Goal: Check status: Check status

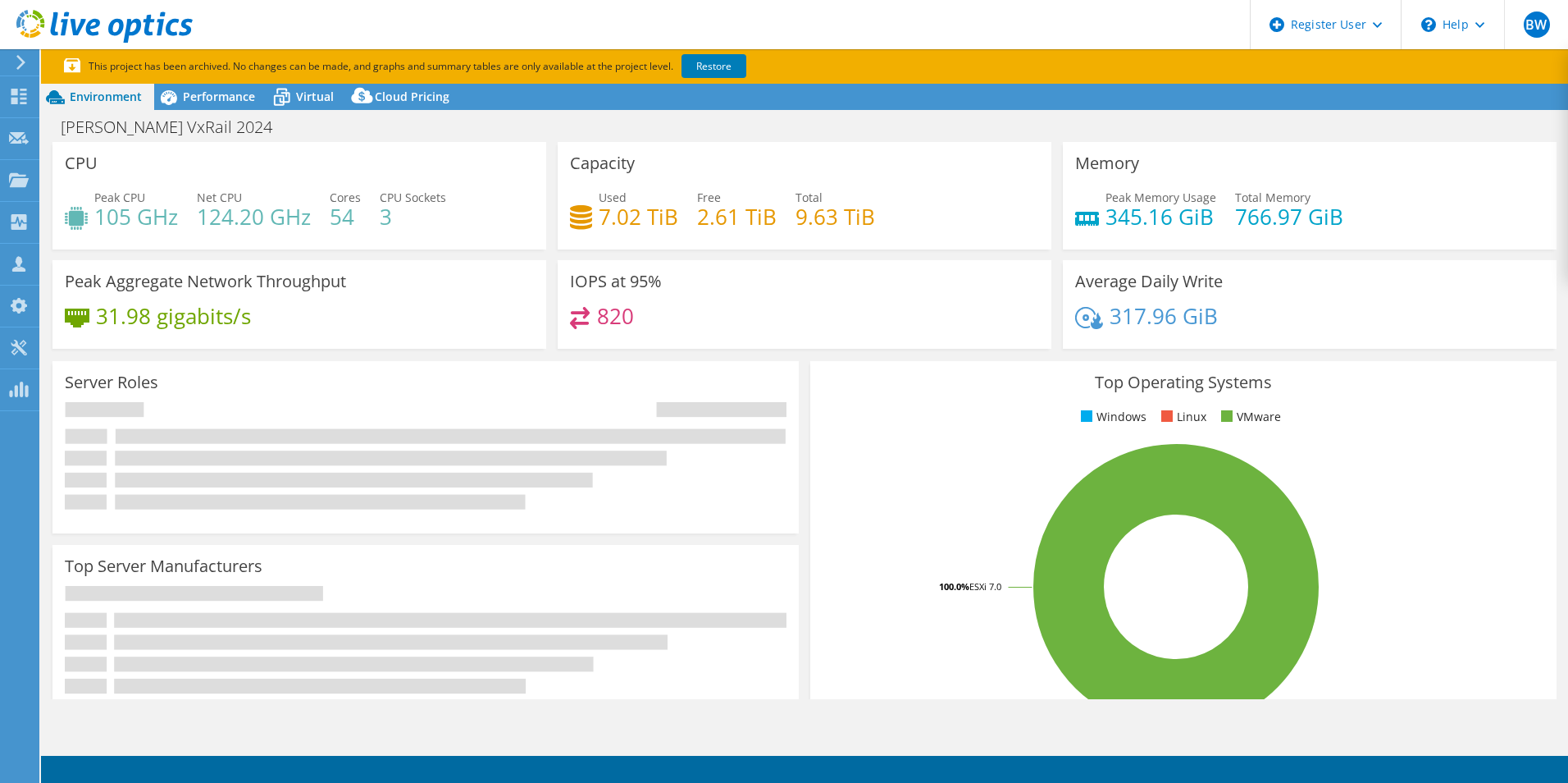
select select "USEast"
select select "USD"
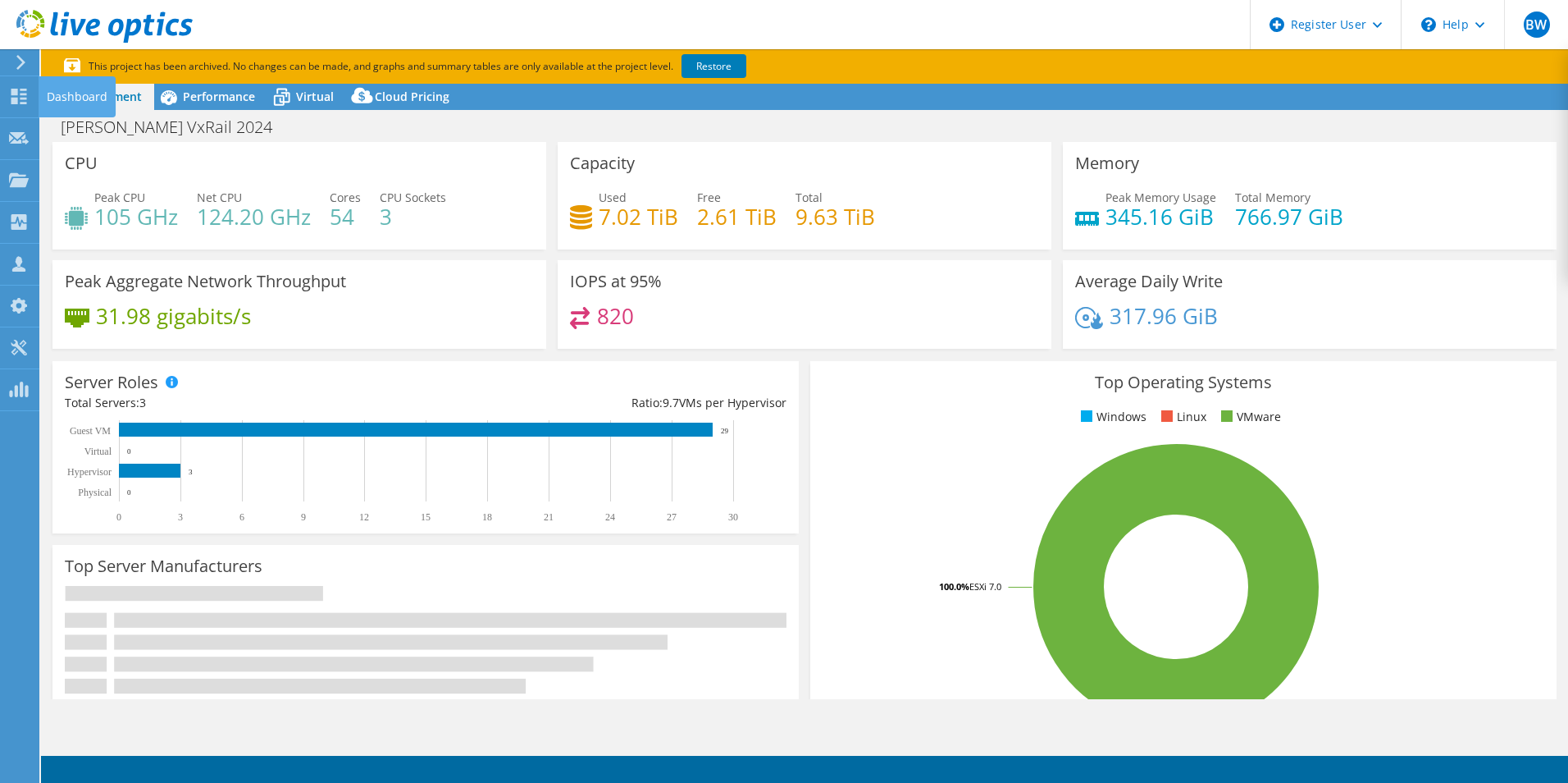
drag, startPoint x: 17, startPoint y: 104, endPoint x: 77, endPoint y: 102, distance: 60.0
click at [17, 104] on div at bounding box center [19, 98] width 20 height 18
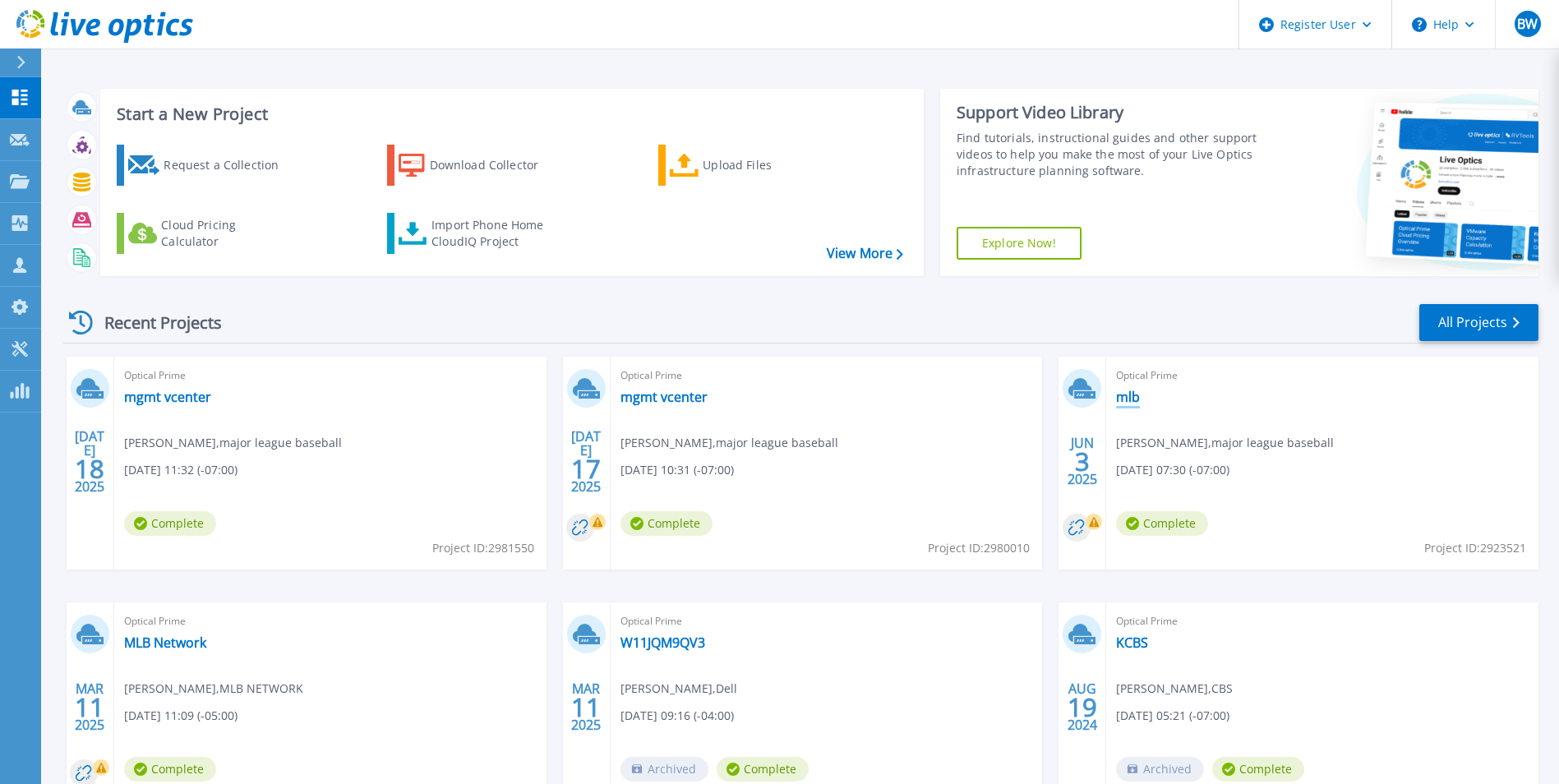
click at [1128, 395] on link "mlb" at bounding box center [1128, 397] width 24 height 17
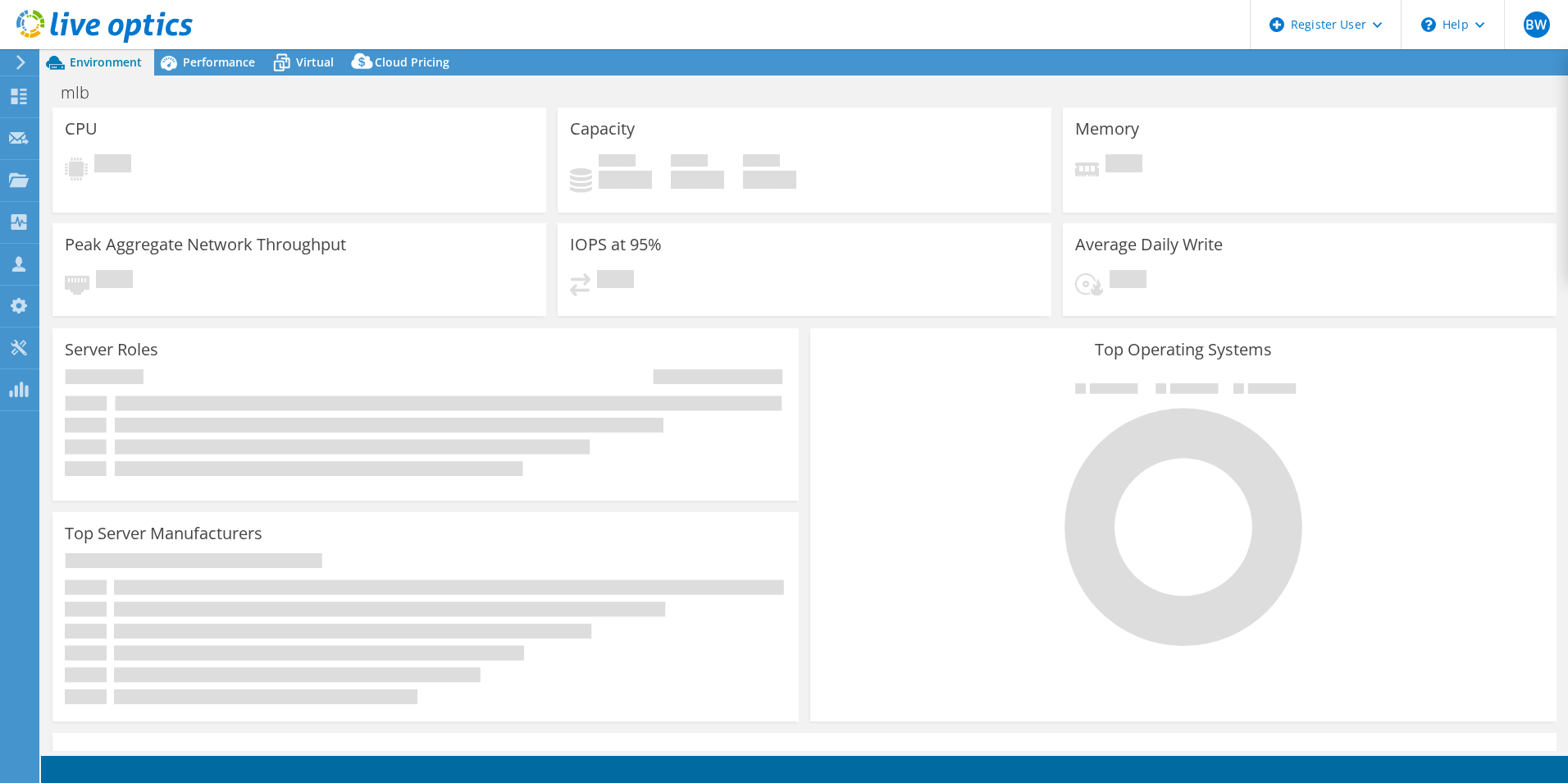
select select "USD"
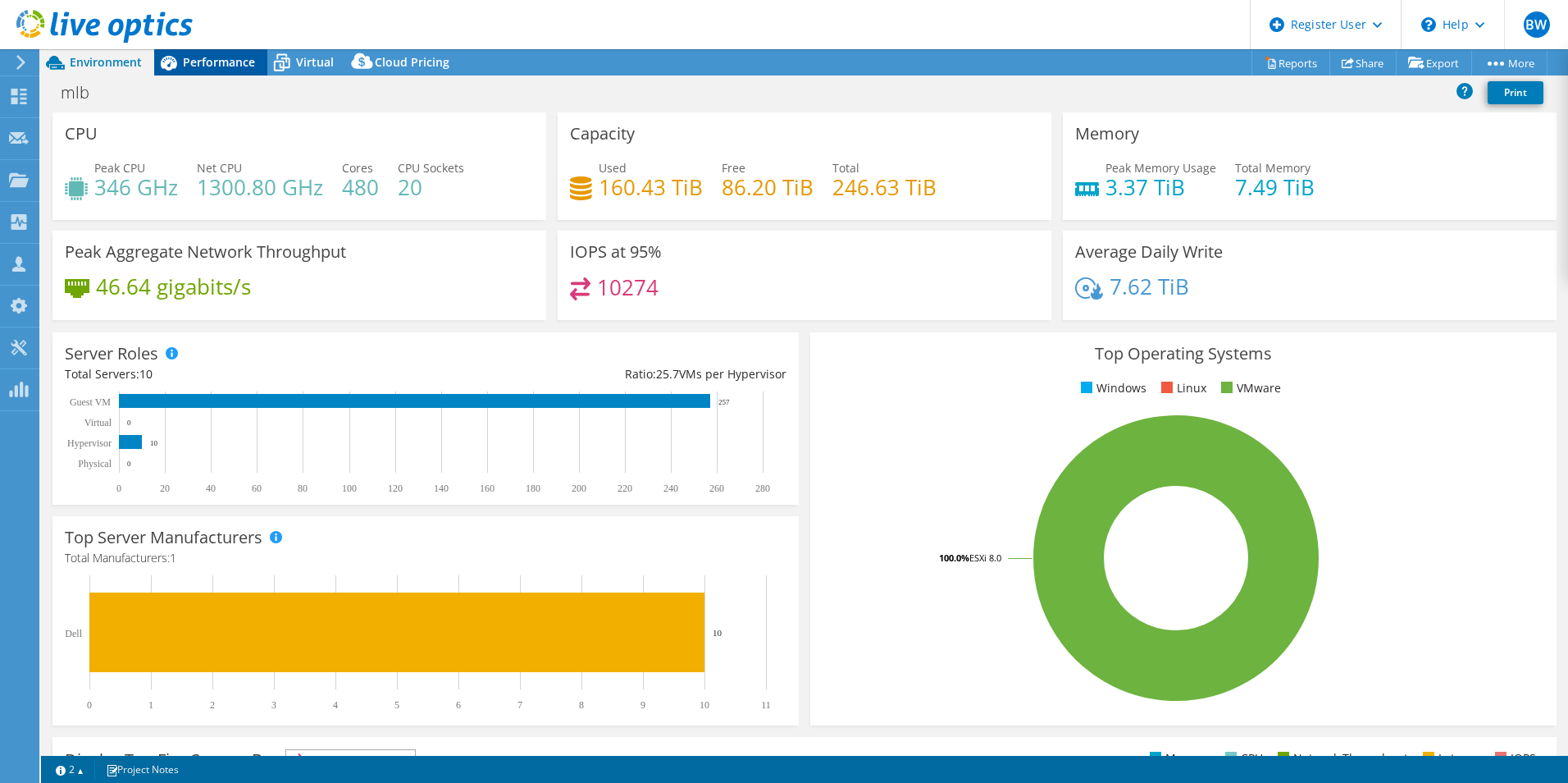
click at [217, 58] on span "Performance" at bounding box center [219, 62] width 72 height 16
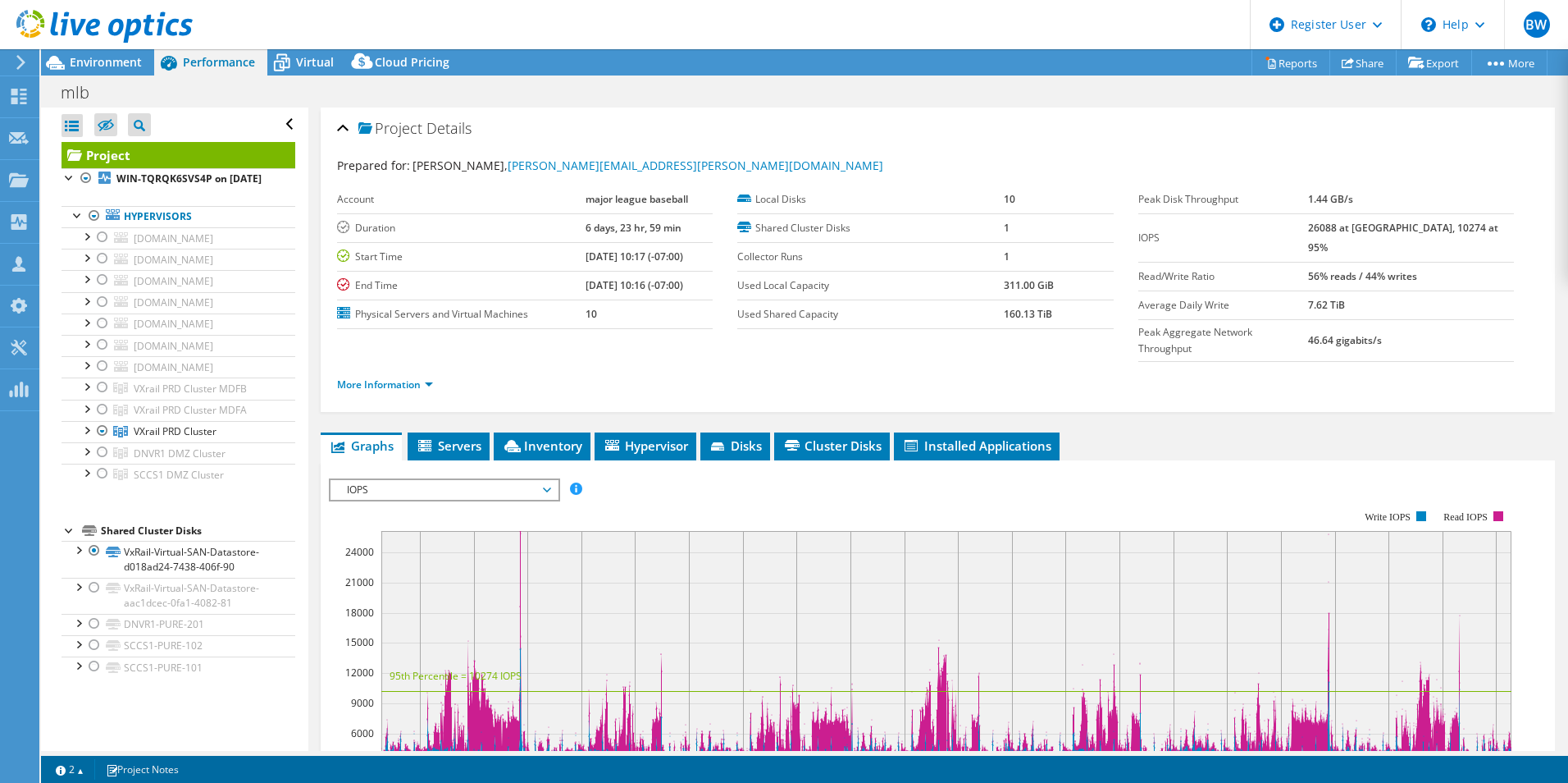
click at [436, 376] on li "More Information" at bounding box center [390, 385] width 106 height 18
click at [420, 377] on link "More Information" at bounding box center [385, 384] width 96 height 14
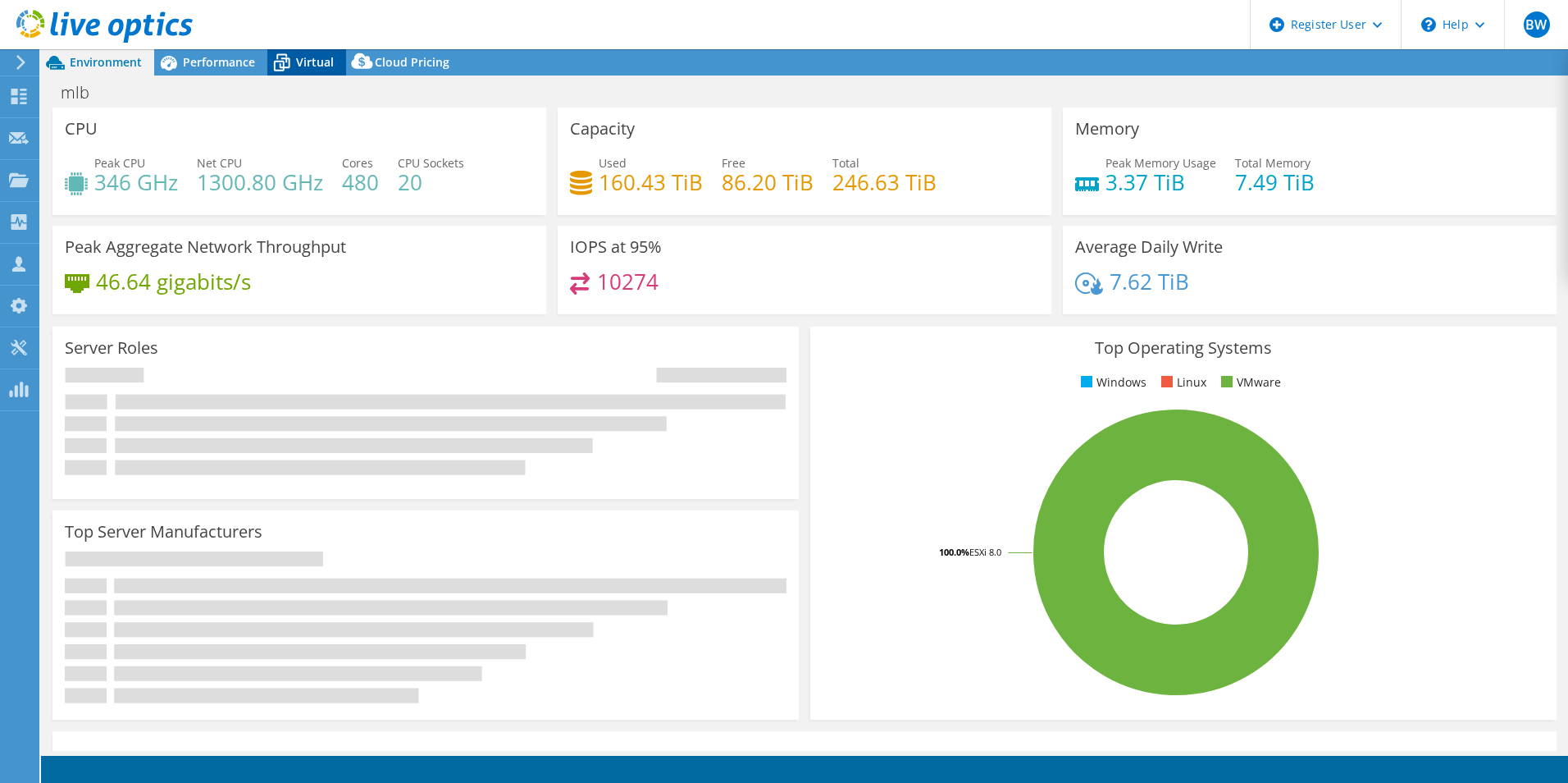
click at [295, 61] on icon at bounding box center [281, 62] width 28 height 28
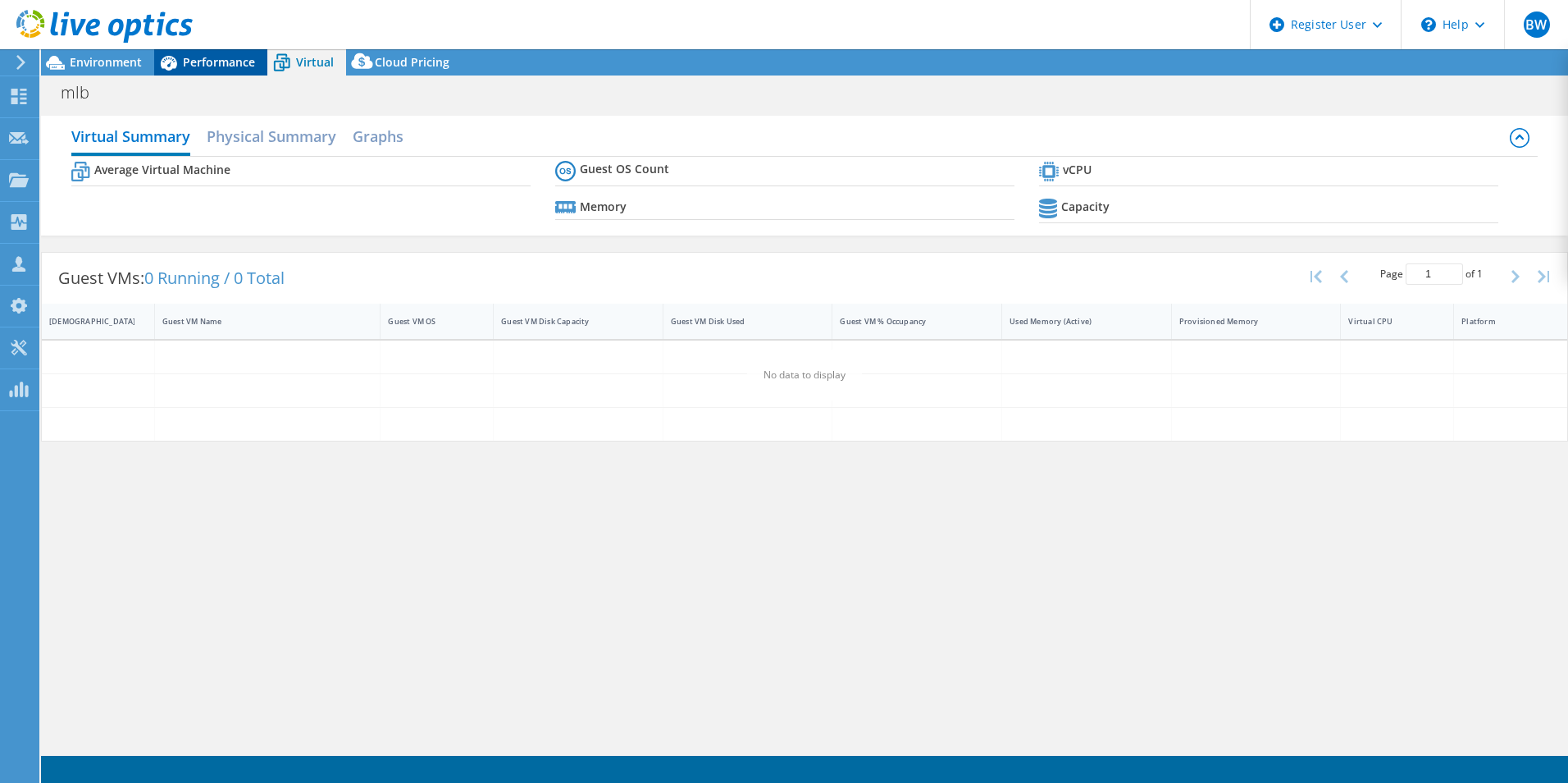
click at [231, 61] on span "Performance" at bounding box center [219, 62] width 72 height 16
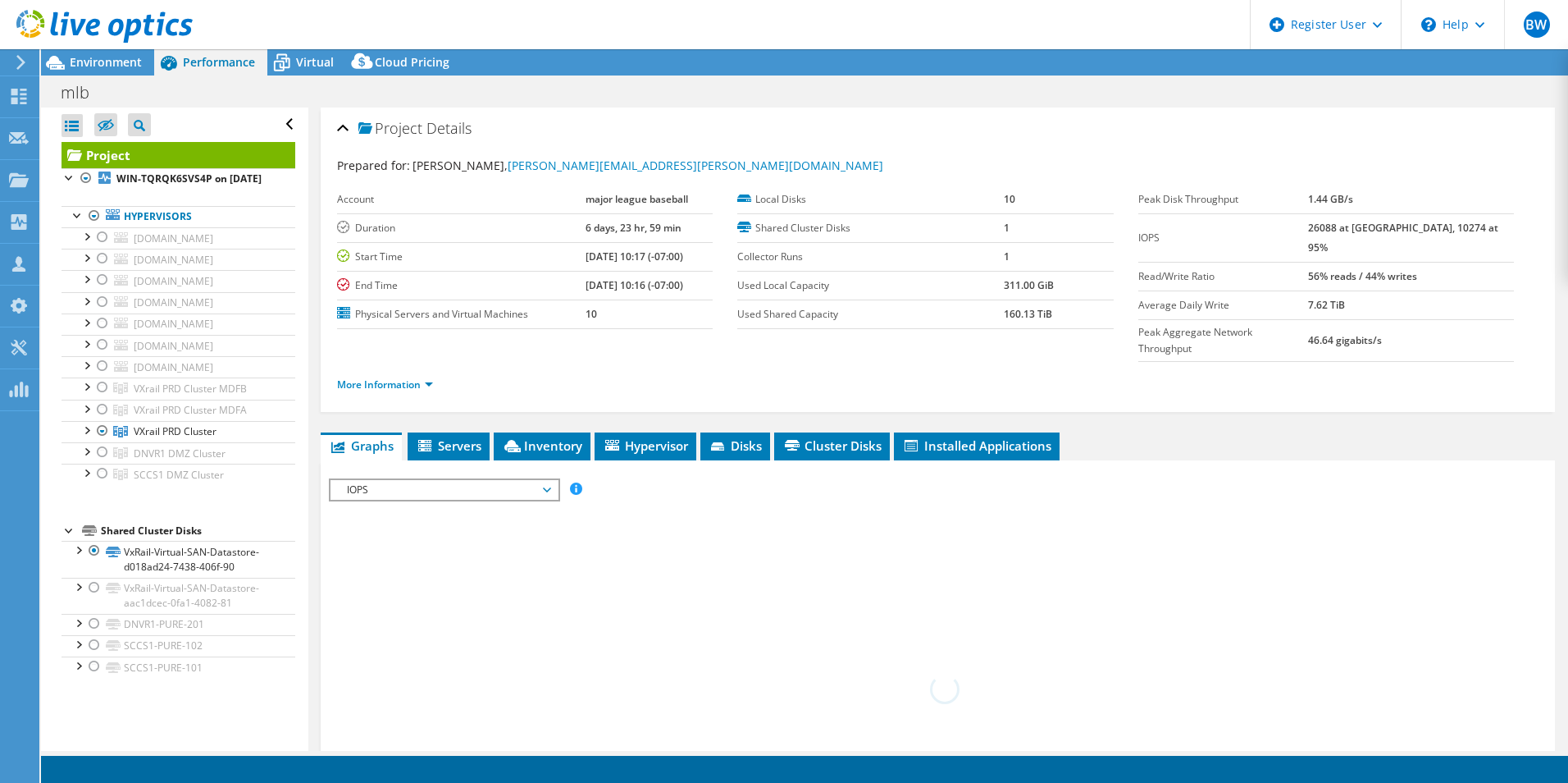
click at [382, 362] on div "More Information" at bounding box center [938, 384] width 1202 height 46
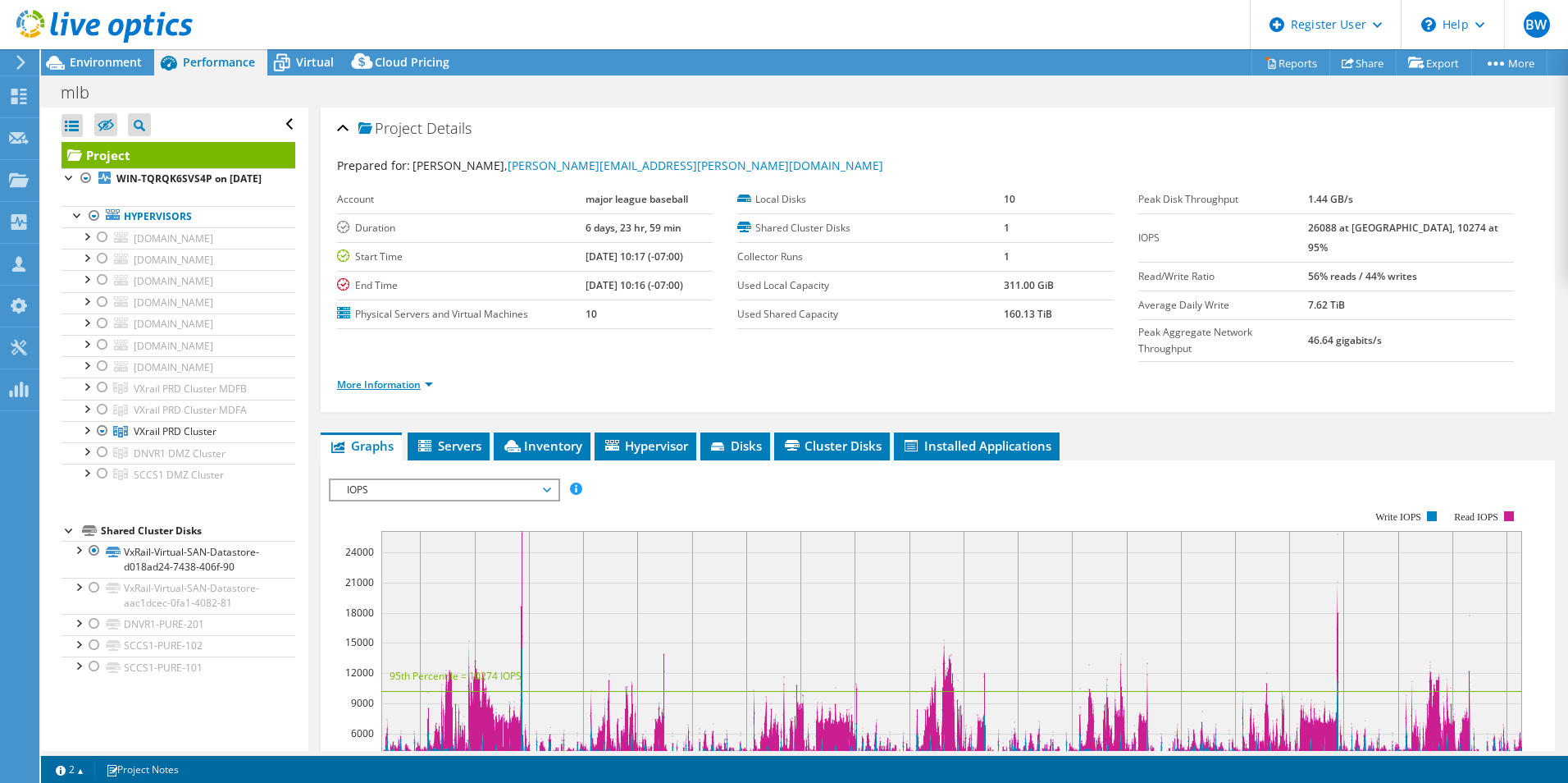
click at [387, 377] on link "More Information" at bounding box center [385, 384] width 96 height 14
click at [394, 377] on link "More Information" at bounding box center [385, 384] width 96 height 14
